Goal: Navigation & Orientation: Go to known website

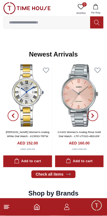
scroll to position [293, 0]
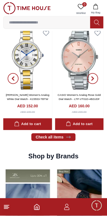
click at [8, 206] on icon at bounding box center [6, 207] width 7 height 7
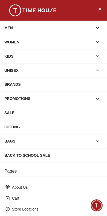
scroll to position [77, 0]
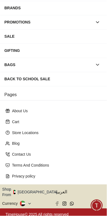
click at [36, 190] on button "Shop From [GEOGRAPHIC_DATA]" at bounding box center [31, 192] width 59 height 11
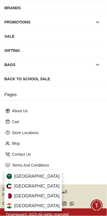
click at [38, 174] on span "[GEOGRAPHIC_DATA]" at bounding box center [37, 176] width 46 height 7
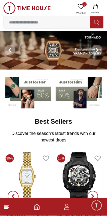
click at [6, 207] on line at bounding box center [6, 207] width 4 height 0
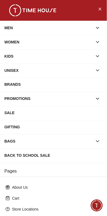
click at [97, 32] on button "button" at bounding box center [98, 28] width 10 height 10
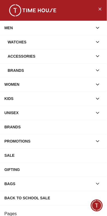
scroll to position [119, 0]
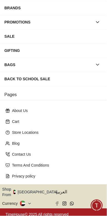
click at [38, 192] on button "Shop From [GEOGRAPHIC_DATA]" at bounding box center [31, 192] width 59 height 11
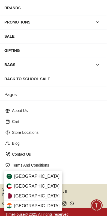
click at [40, 175] on div "[GEOGRAPHIC_DATA]" at bounding box center [33, 177] width 58 height 10
